Goal: Information Seeking & Learning: Learn about a topic

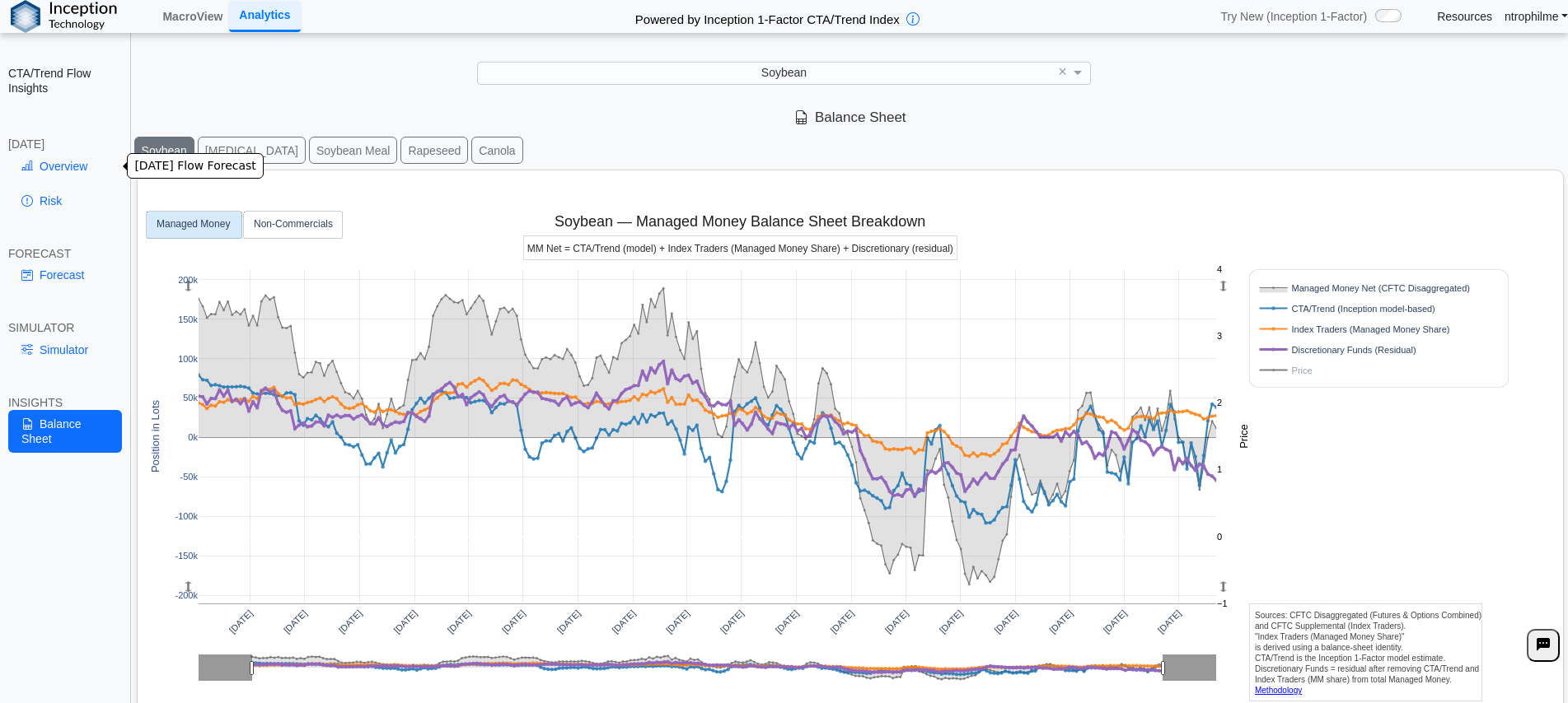
click at [40, 161] on link "Overview" at bounding box center [65, 166] width 113 height 28
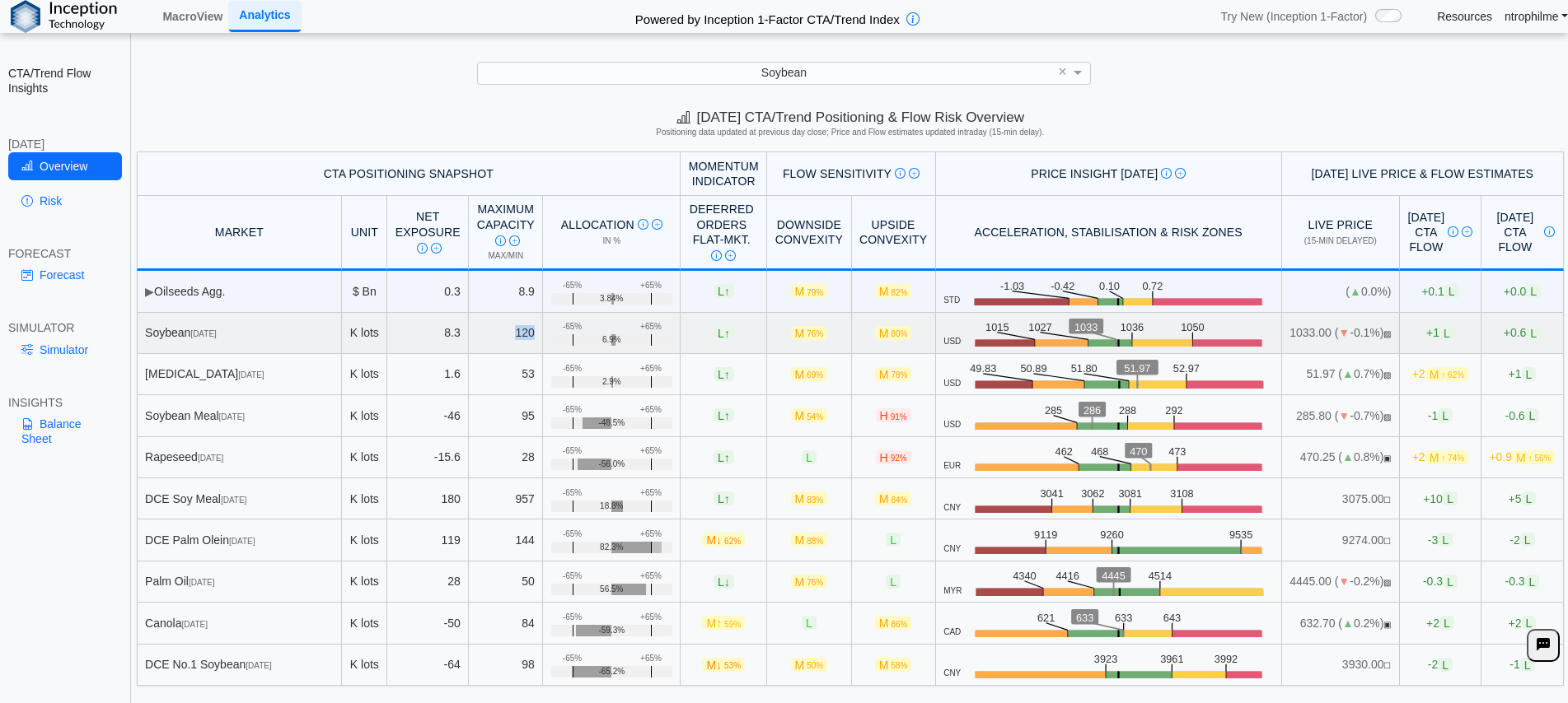
drag, startPoint x: 495, startPoint y: 334, endPoint x: 514, endPoint y: 334, distance: 19.0
click at [514, 334] on td "120" at bounding box center [506, 333] width 74 height 41
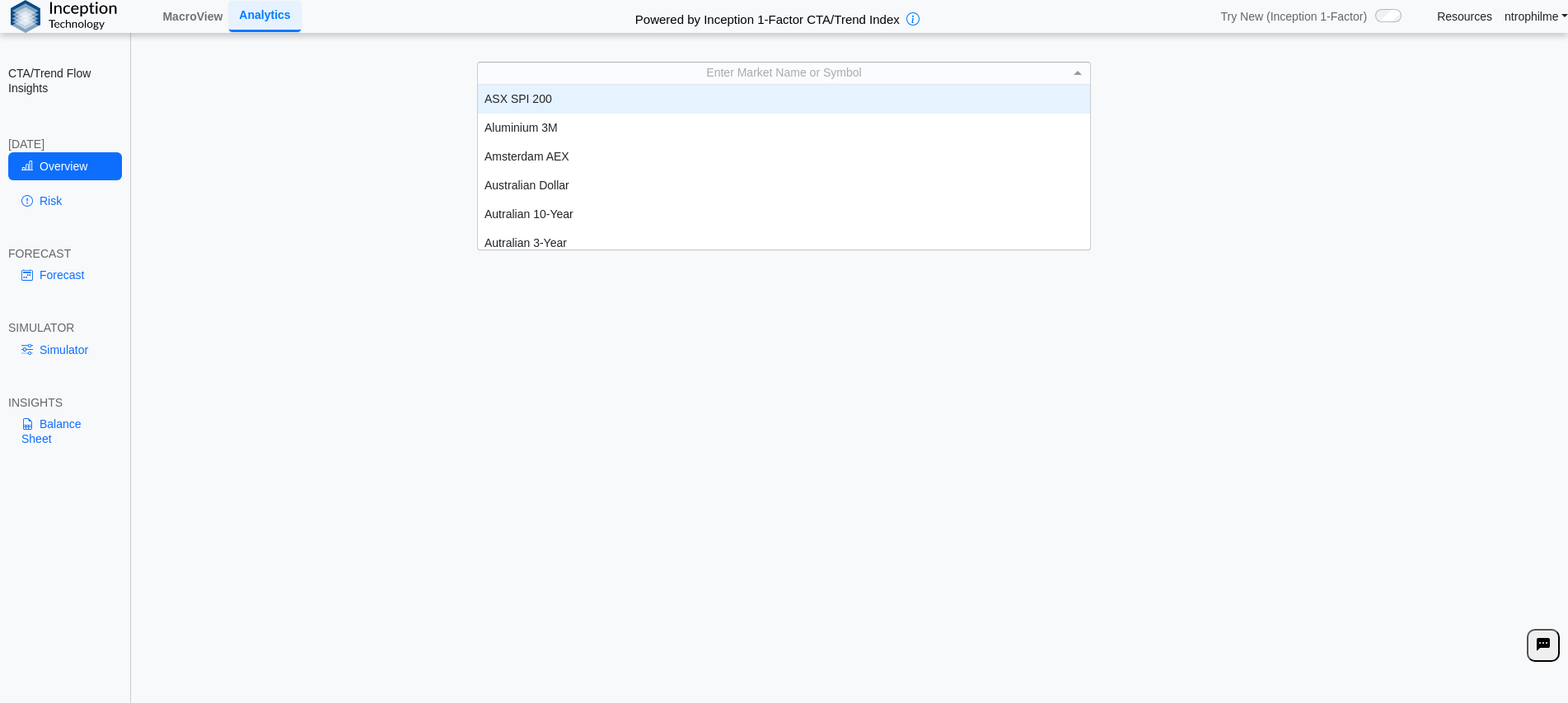
click at [878, 72] on div "Enter Market Name or Symbol" at bounding box center [783, 72] width 612 height 21
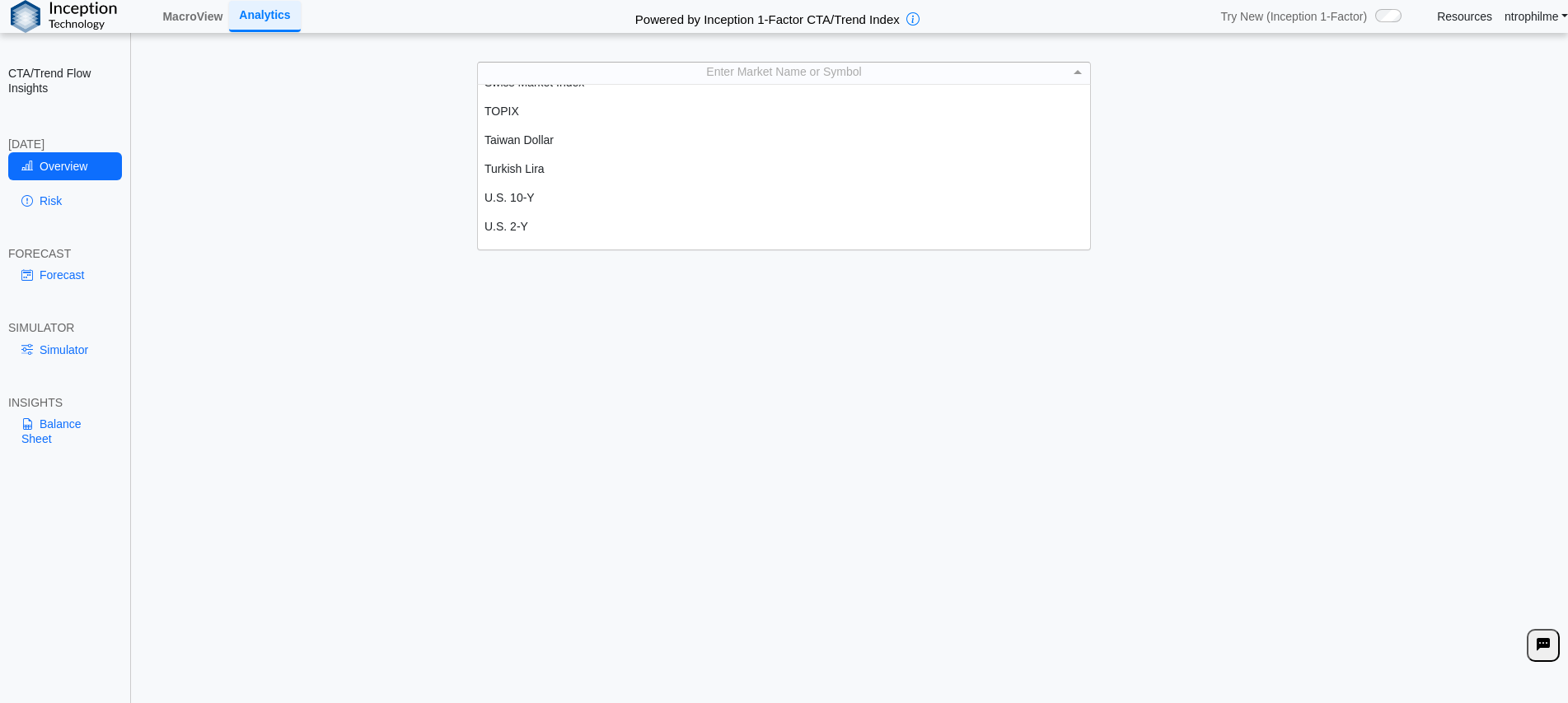
scroll to position [2974, 0]
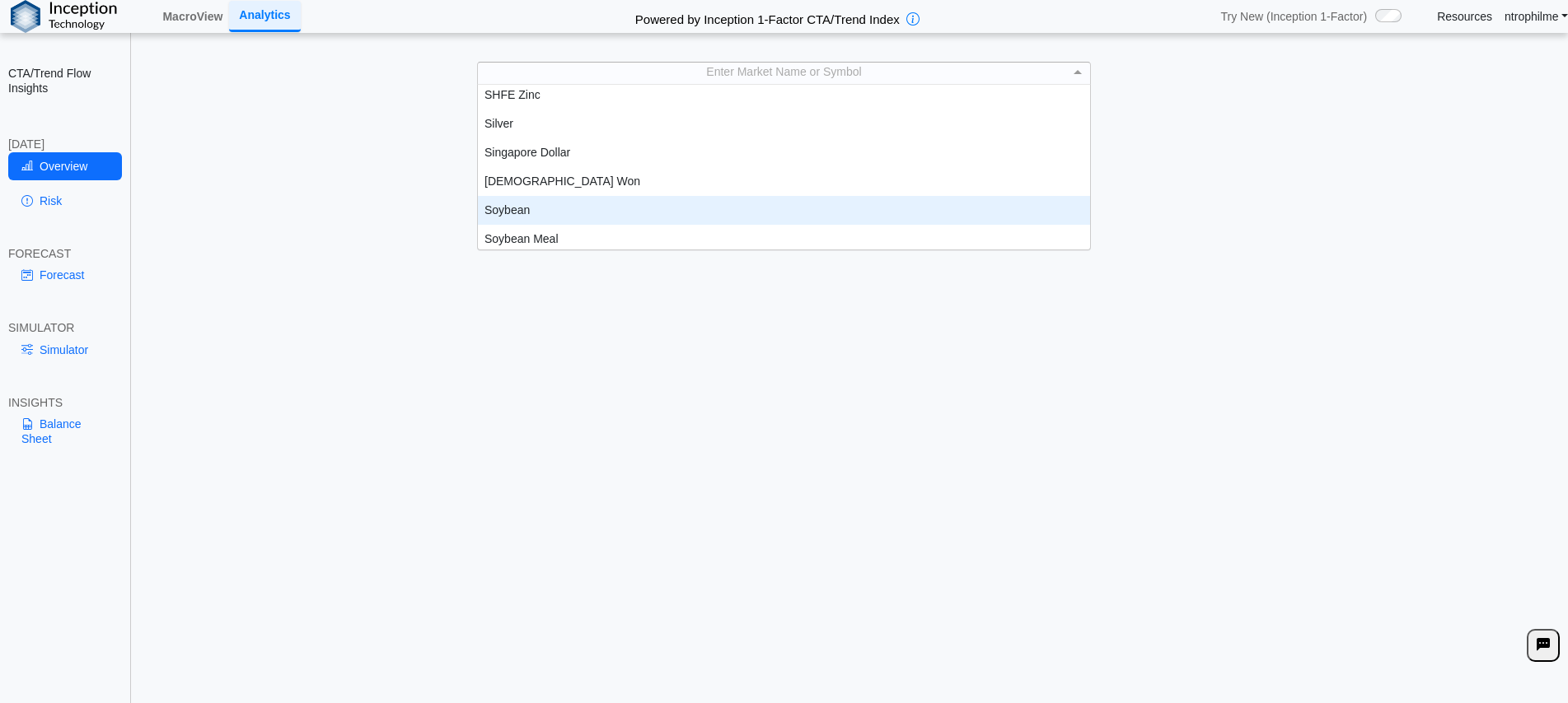
click at [524, 199] on div "Soybean" at bounding box center [783, 210] width 612 height 29
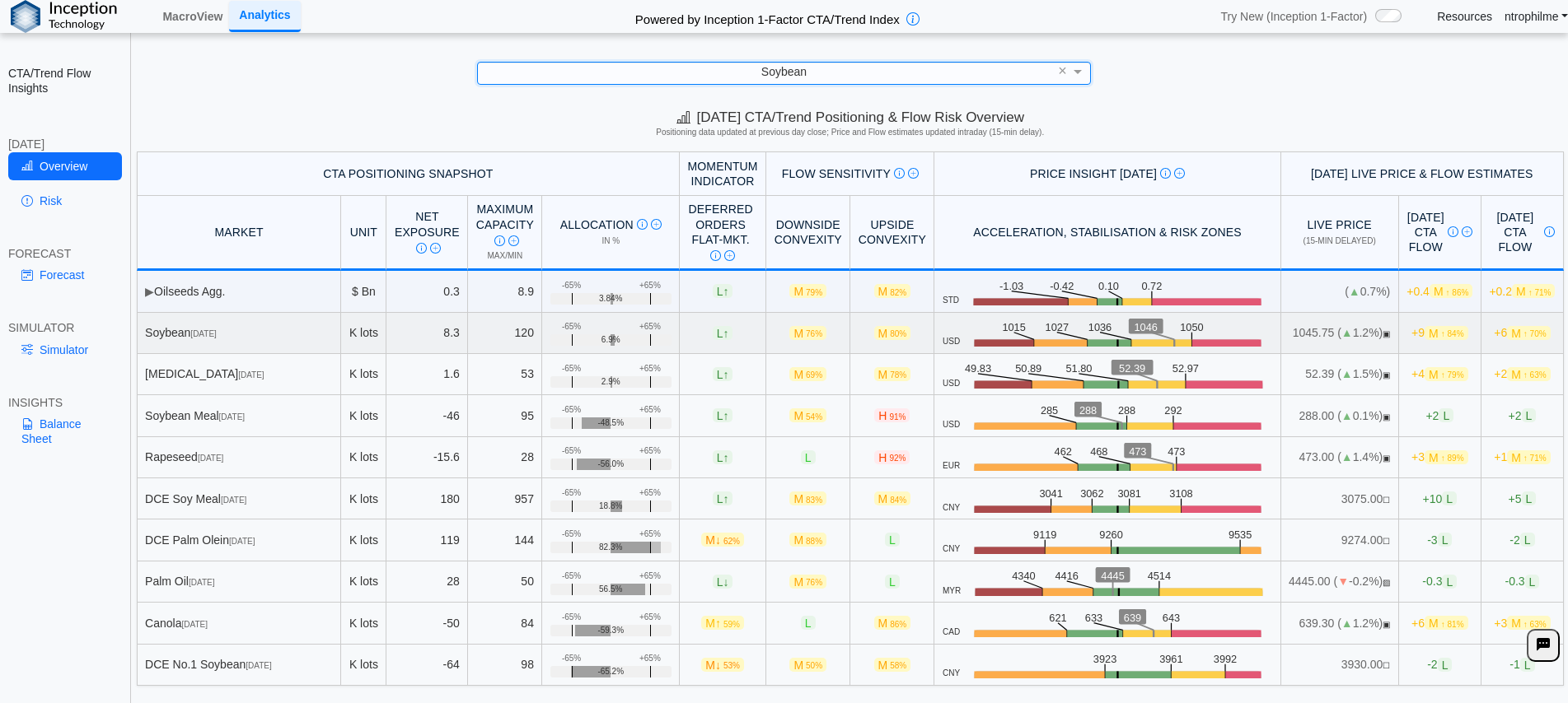
click at [1424, 336] on span "M ↑ 84%" at bounding box center [1445, 332] width 43 height 14
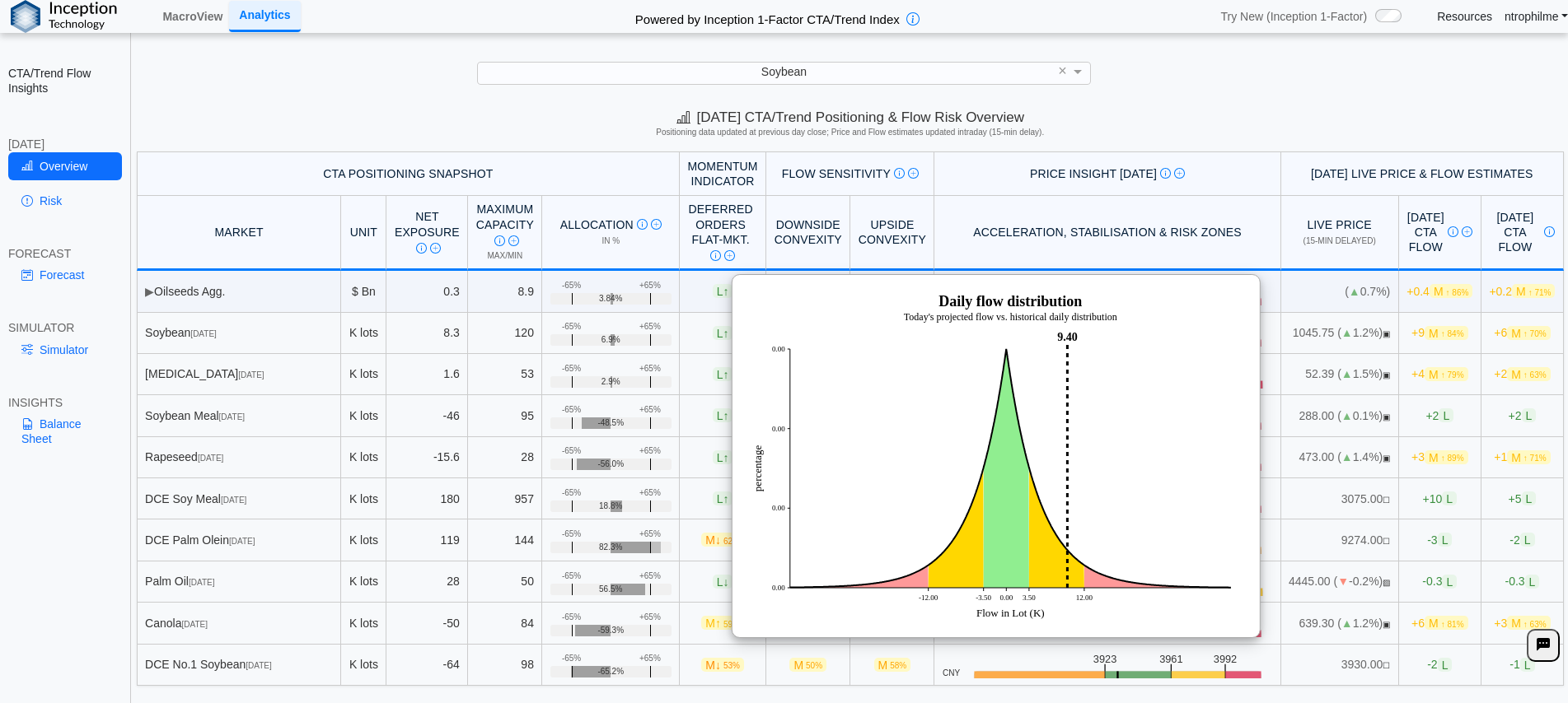
click at [1251, 135] on h5 "Positioning data updated at previous day close; Price and Flow estimates update…" at bounding box center [850, 132] width 1421 height 10
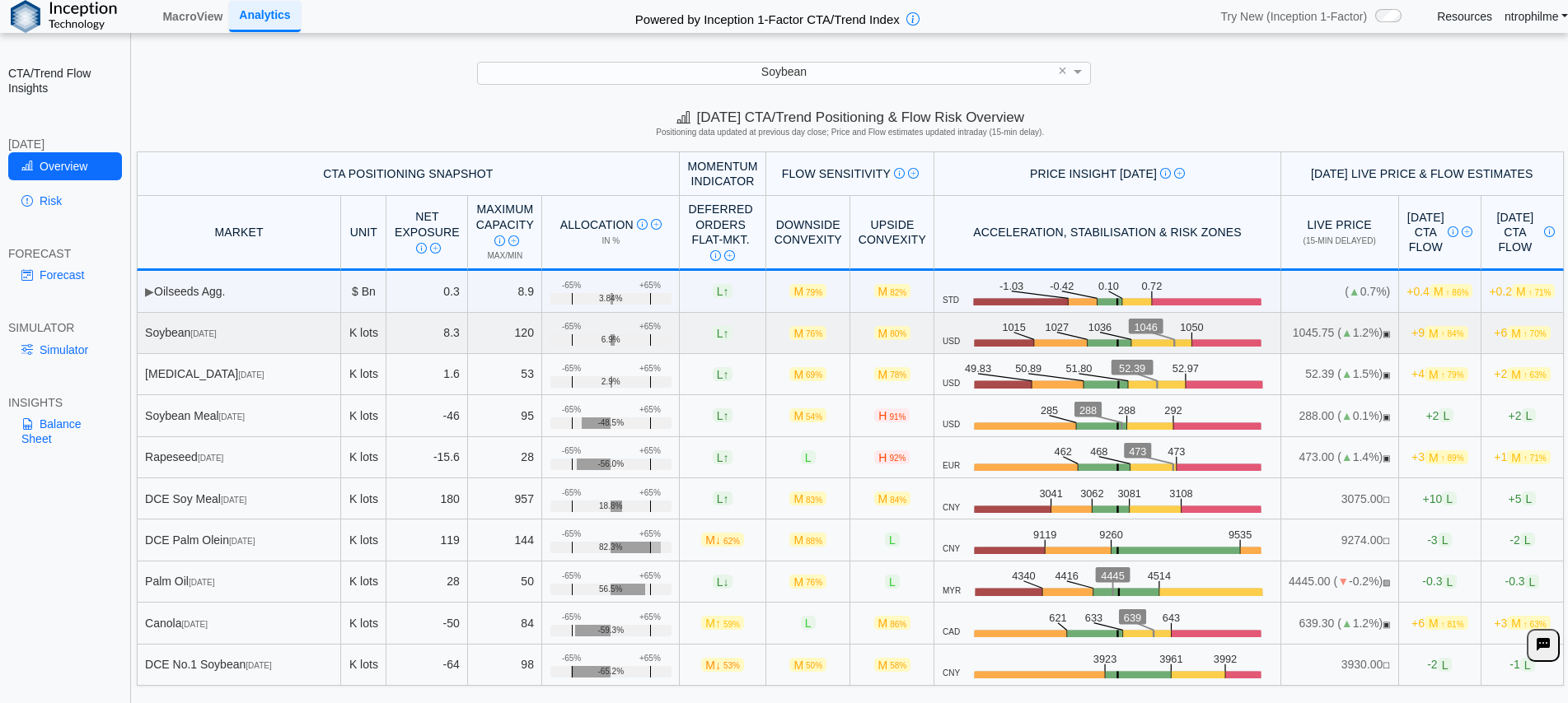
click at [1424, 334] on span "M ↑ 84%" at bounding box center [1445, 332] width 43 height 14
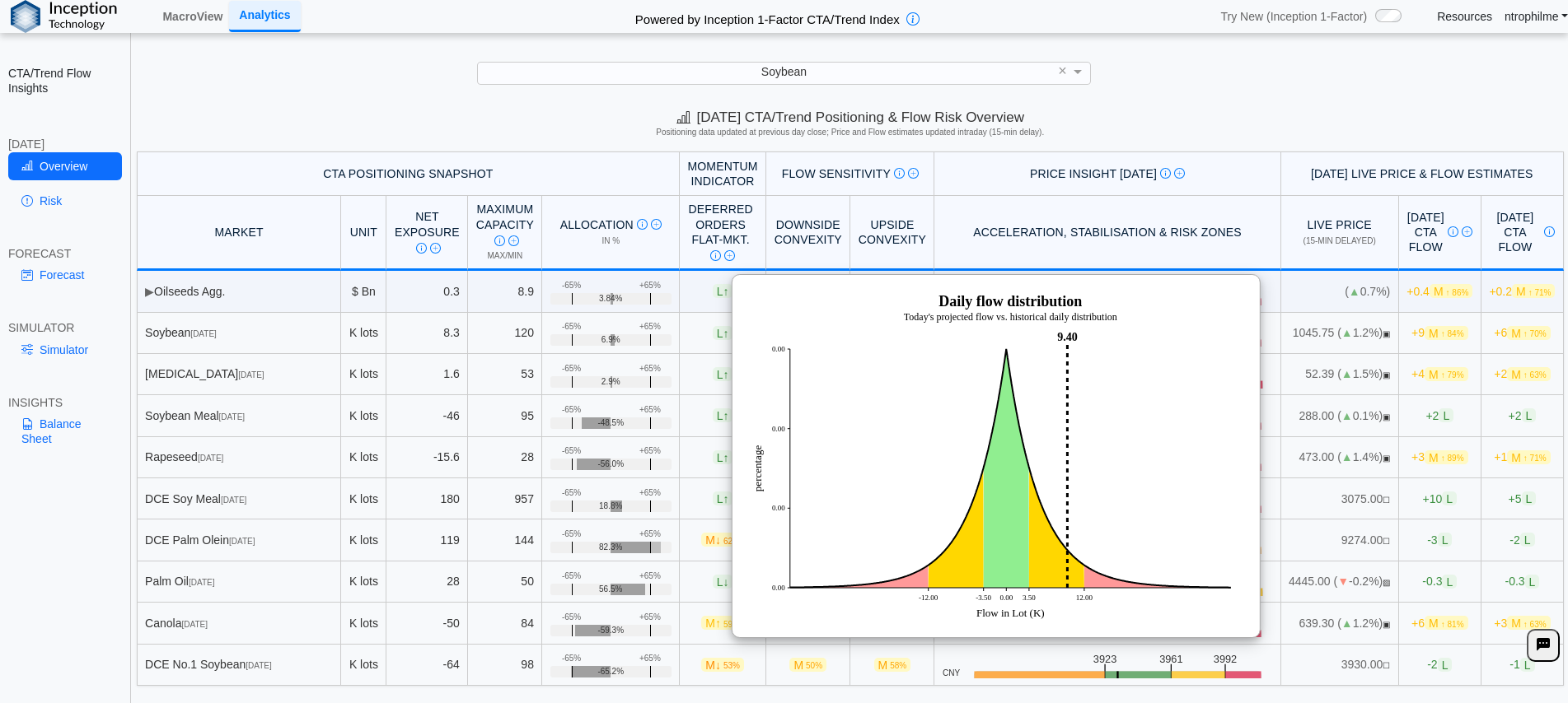
click at [1292, 109] on div "Today's CTA/Trend Positioning & Flow Risk Overview Positioning data updated at …" at bounding box center [850, 126] width 1435 height 50
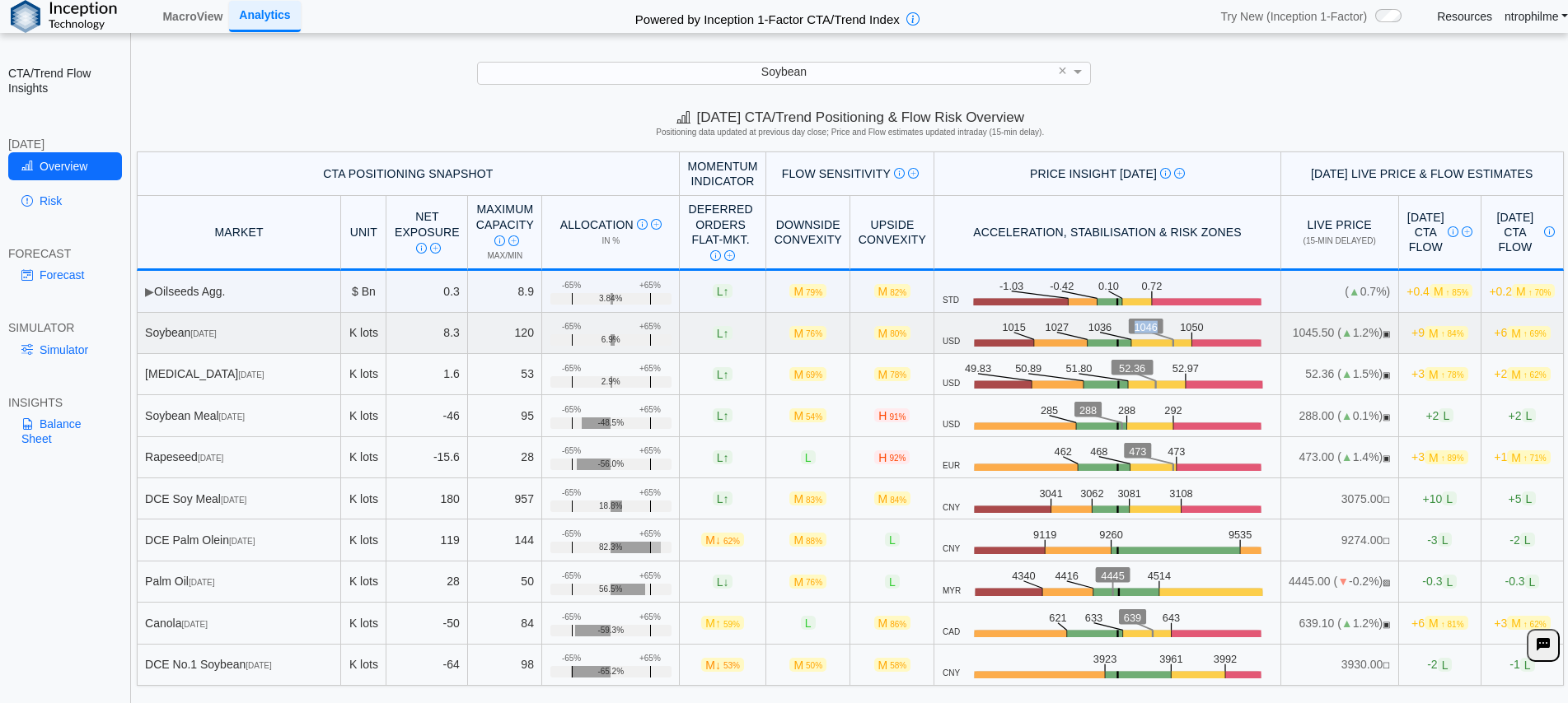
drag, startPoint x: 1091, startPoint y: 326, endPoint x: 1112, endPoint y: 329, distance: 21.2
click at [1135, 329] on text "1046" at bounding box center [1147, 327] width 24 height 12
drag, startPoint x: 1164, startPoint y: 325, endPoint x: 1138, endPoint y: 328, distance: 26.2
click at [1138, 328] on icon ".zone-text { font-size: 22px; font-weight: 500; text-anchor: middle; } .price-m…" at bounding box center [1116, 332] width 312 height 28
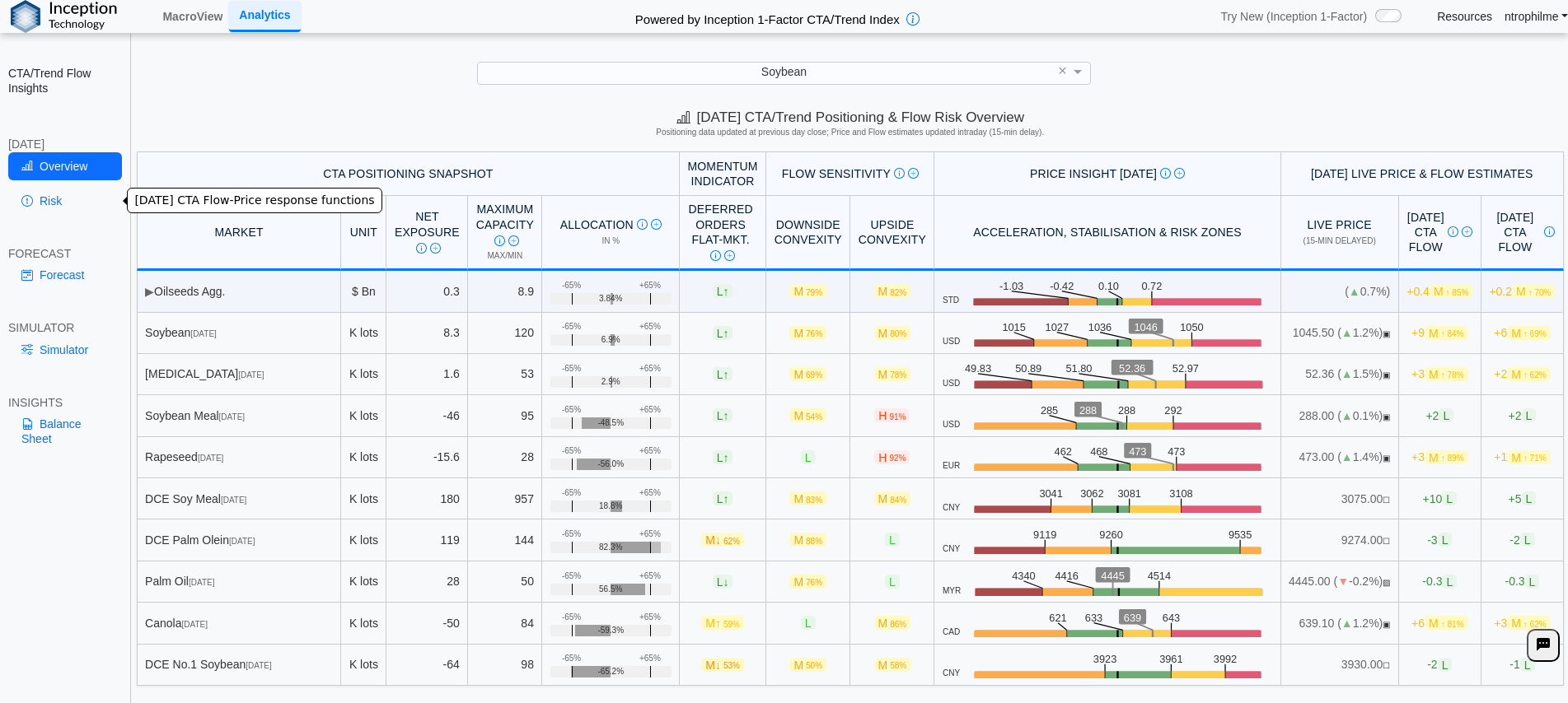
click at [40, 196] on link "Risk" at bounding box center [65, 201] width 113 height 28
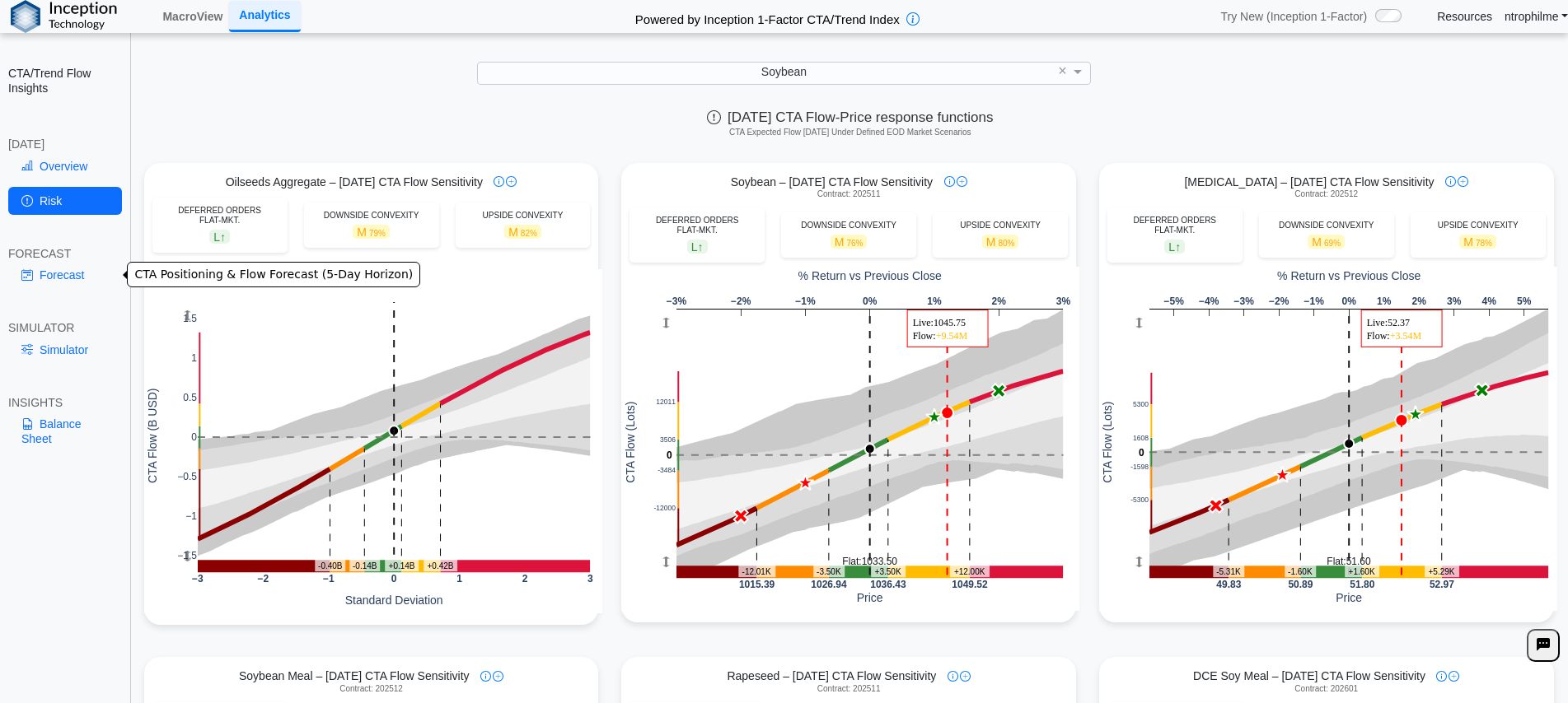
click at [62, 270] on link "Forecast" at bounding box center [65, 275] width 113 height 28
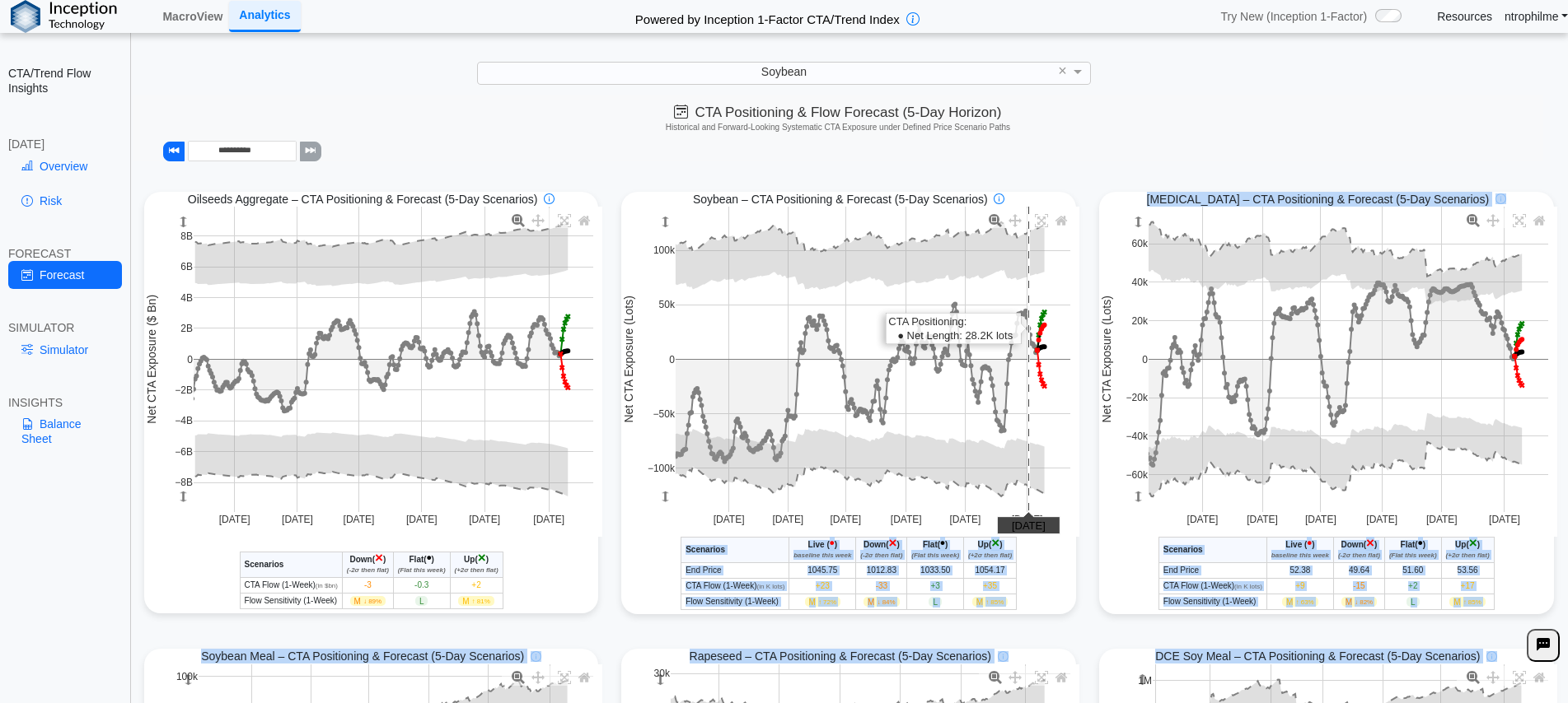
drag, startPoint x: 827, startPoint y: 278, endPoint x: 1026, endPoint y: 396, distance: 231.4
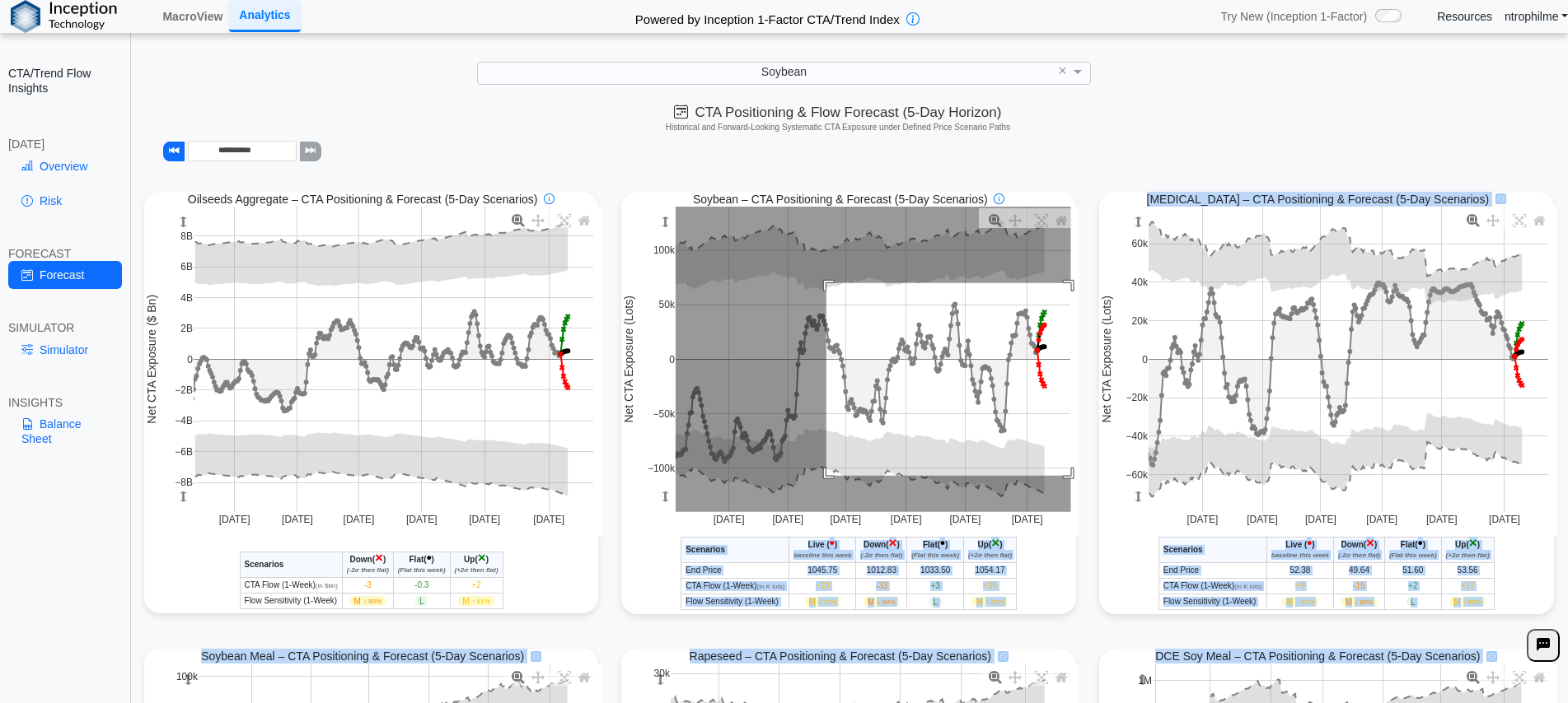
drag, startPoint x: 820, startPoint y: 285, endPoint x: 1096, endPoint y: 477, distance: 336.2
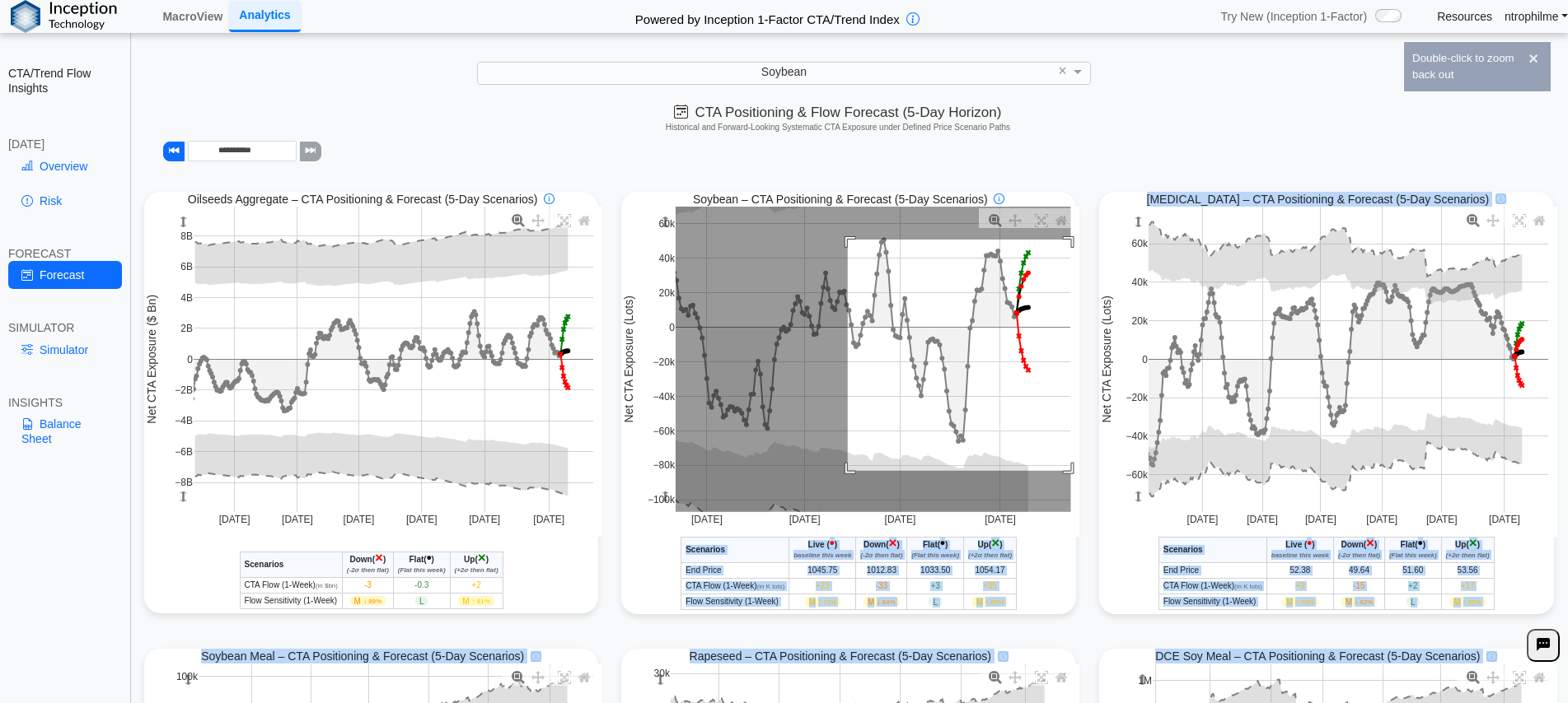
drag, startPoint x: 842, startPoint y: 241, endPoint x: 1139, endPoint y: 473, distance: 376.9
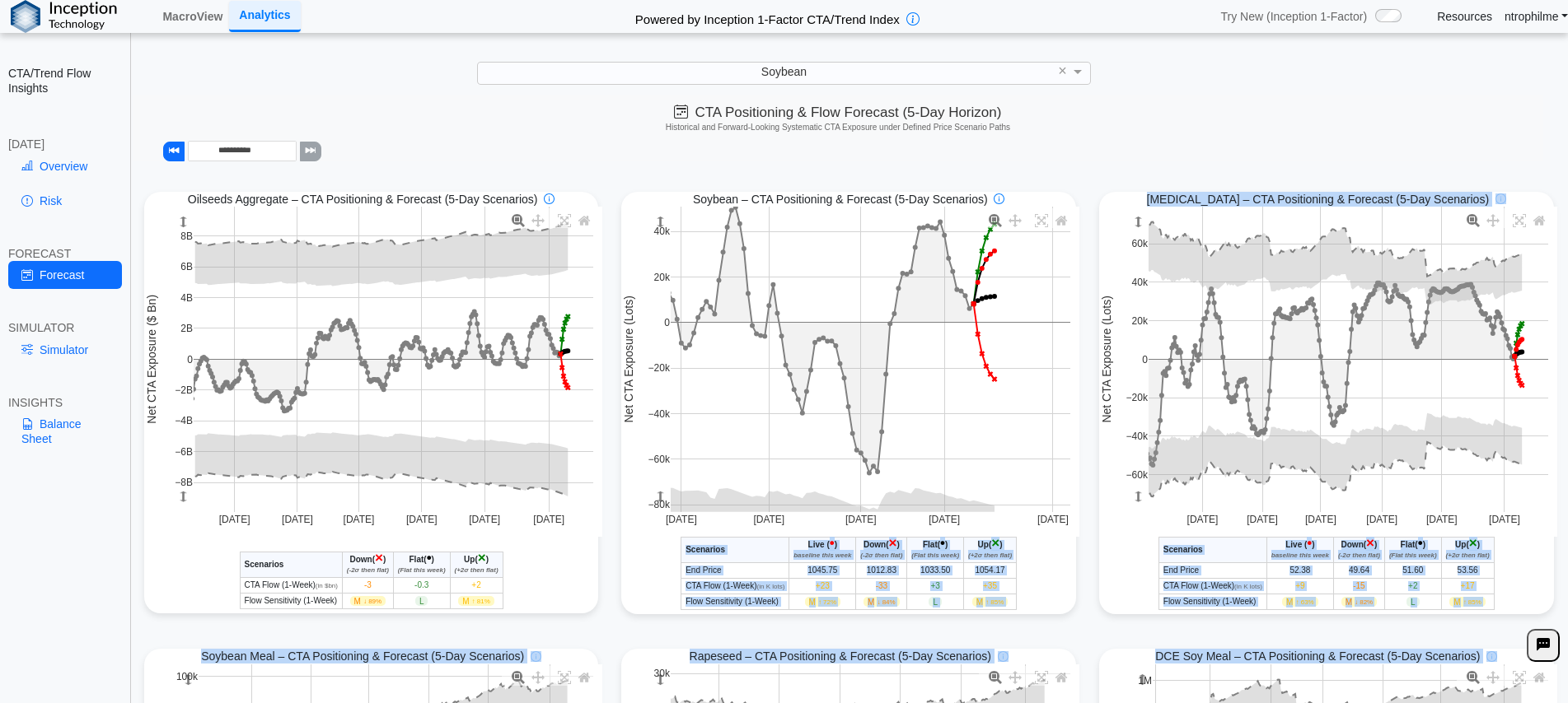
click at [1045, 571] on div "Soybean - CTA/Trend Conditional Market Forecast - Today Scenarios Live ( • ) ba…" at bounding box center [849, 573] width 455 height 73
